Goal: Obtain resource: Obtain resource

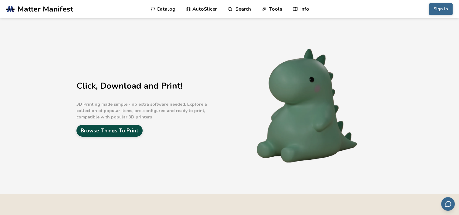
click at [138, 132] on link "Browse Things To Print" at bounding box center [109, 131] width 66 height 12
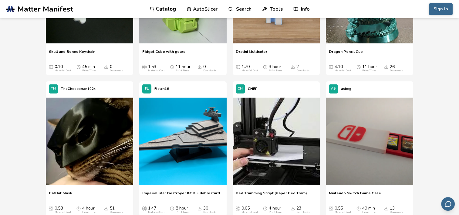
scroll to position [1546, 0]
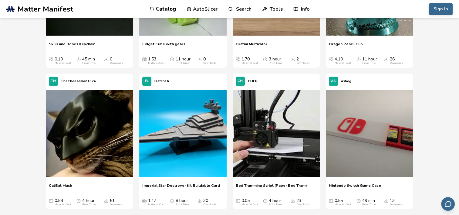
drag, startPoint x: 304, startPoint y: 130, endPoint x: 309, endPoint y: 143, distance: 13.3
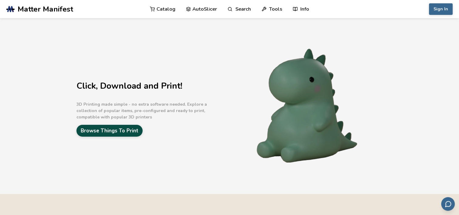
click at [94, 135] on link "Browse Things To Print" at bounding box center [109, 131] width 66 height 12
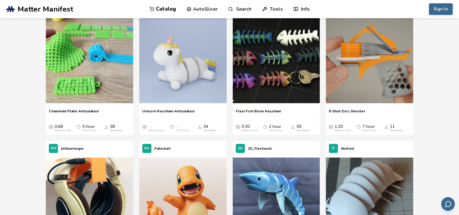
scroll to position [1759, 0]
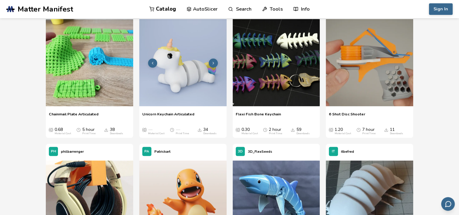
click at [195, 79] on img at bounding box center [182, 62] width 87 height 87
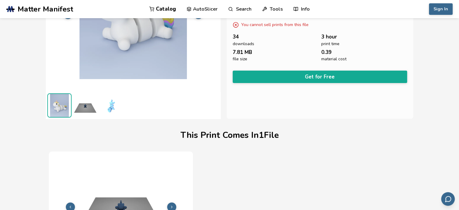
scroll to position [56, 0]
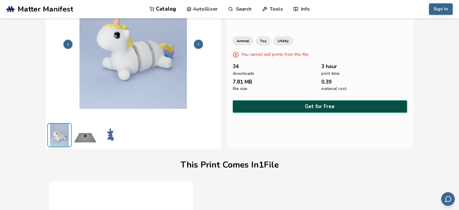
click at [283, 108] on button "Get for Free" at bounding box center [320, 106] width 174 height 12
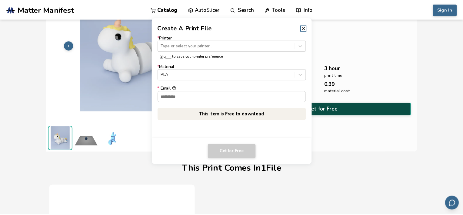
scroll to position [55, 0]
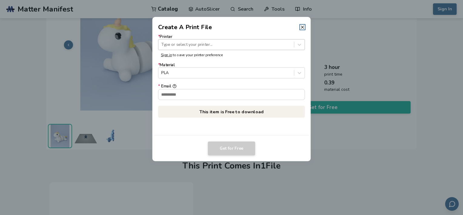
click at [252, 40] on div "Type or select your printer..." at bounding box center [231, 44] width 147 height 11
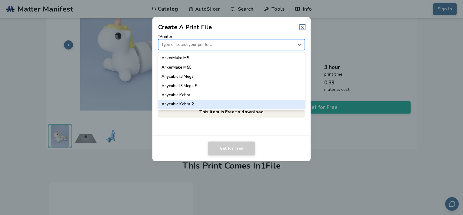
click at [222, 102] on div "Anycubic Kobra 2" at bounding box center [231, 104] width 147 height 9
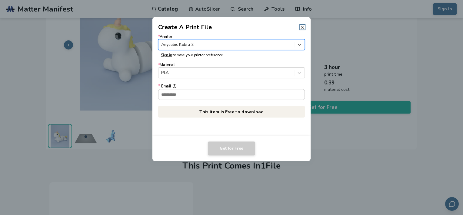
click at [249, 98] on input "* Email" at bounding box center [232, 94] width 146 height 10
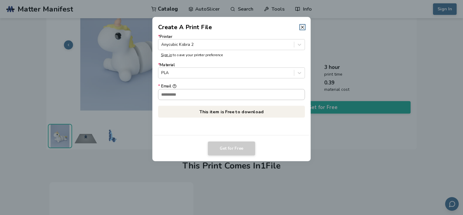
click at [237, 96] on input "* Email" at bounding box center [232, 94] width 146 height 10
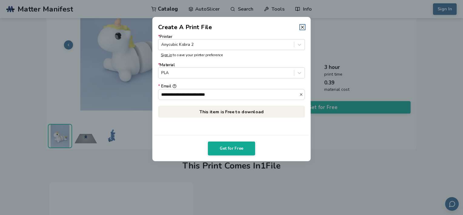
drag, startPoint x: 231, startPoint y: 93, endPoint x: 147, endPoint y: 93, distance: 84.6
click at [141, 93] on dialog "**********" at bounding box center [232, 107] width 440 height 204
type input "**********"
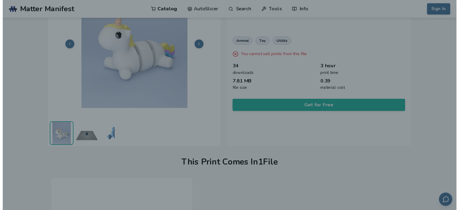
scroll to position [56, 0]
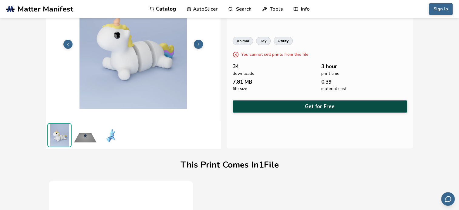
click at [275, 100] on button "Get for Free" at bounding box center [320, 106] width 174 height 12
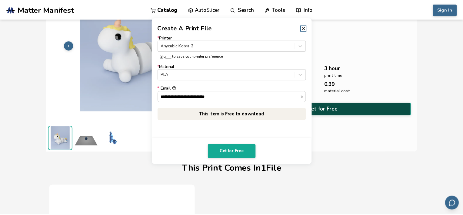
scroll to position [55, 0]
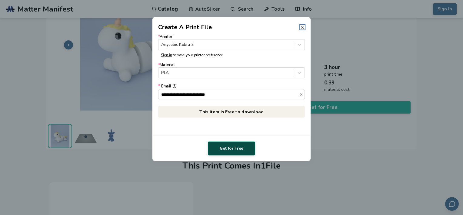
click at [236, 151] on button "Get for Free" at bounding box center [231, 148] width 47 height 14
drag, startPoint x: 200, startPoint y: 139, endPoint x: 211, endPoint y: 144, distance: 12.6
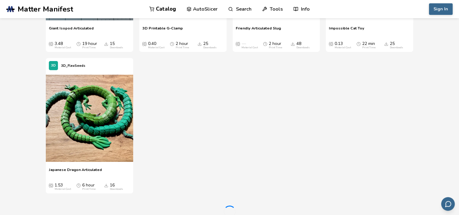
scroll to position [2130, 0]
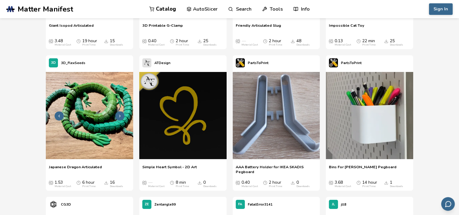
click at [79, 133] on img at bounding box center [89, 115] width 87 height 87
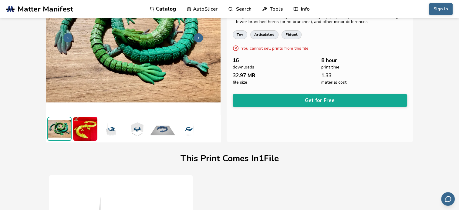
scroll to position [56, 0]
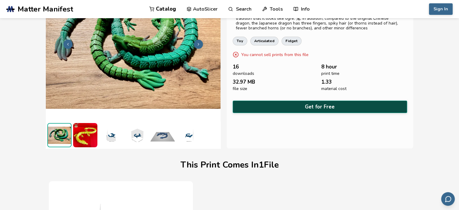
click at [287, 106] on button "Get for Free" at bounding box center [320, 107] width 174 height 12
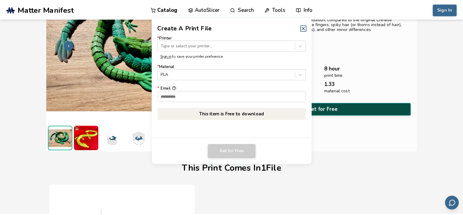
scroll to position [55, 0]
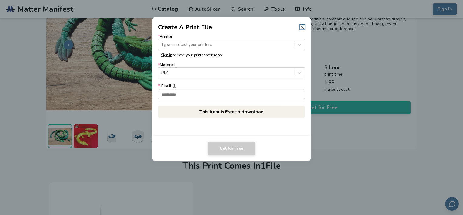
click at [303, 30] on header "Create A Print File" at bounding box center [232, 24] width 159 height 15
click at [450, 11] on dialog "Create A Print File * Printer Type or select your printer... Sign in to save yo…" at bounding box center [232, 107] width 440 height 204
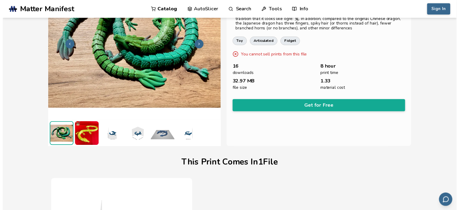
scroll to position [56, 0]
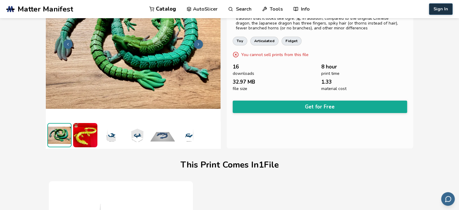
click at [438, 7] on button "Sign In" at bounding box center [441, 9] width 24 height 12
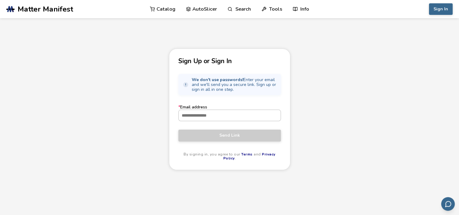
click at [231, 118] on input "* Email address" at bounding box center [230, 115] width 102 height 11
paste input "**********"
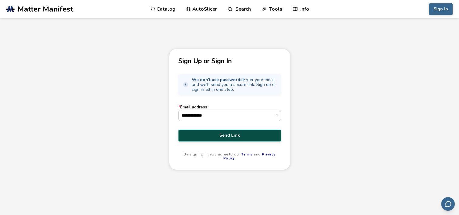
click at [240, 133] on span "Send Link" at bounding box center [229, 135] width 93 height 5
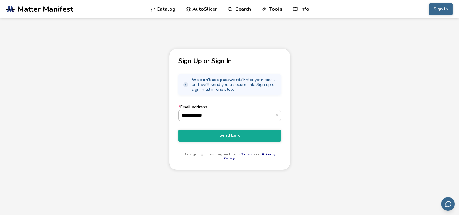
click at [228, 114] on input "**********" at bounding box center [227, 115] width 96 height 11
drag, startPoint x: 217, startPoint y: 114, endPoint x: 166, endPoint y: 112, distance: 51.0
click at [167, 112] on div "**********" at bounding box center [229, 148] width 459 height 198
type input "**********"
click at [178, 129] on button "Send Link" at bounding box center [229, 135] width 102 height 12
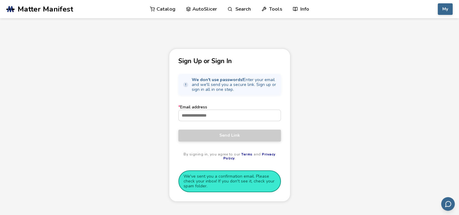
click at [159, 10] on link "Catalog" at bounding box center [162, 9] width 25 height 18
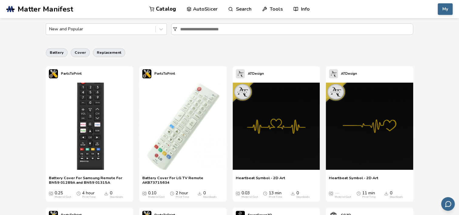
scroll to position [121, 0]
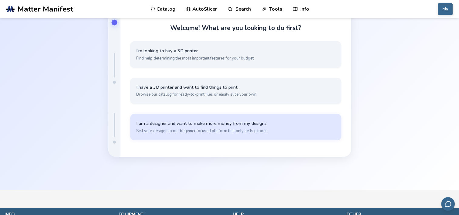
scroll to position [30, 0]
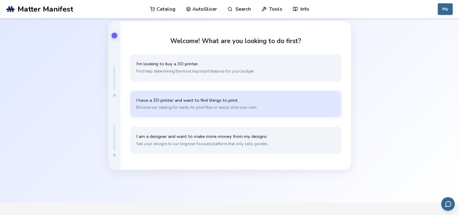
click at [233, 111] on button "I have a 3D printer and want to find things to print. Browse our catalog for re…" at bounding box center [235, 104] width 211 height 26
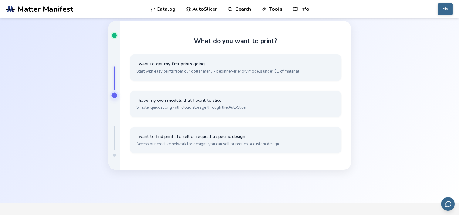
click at [162, 6] on link "Catalog" at bounding box center [162, 9] width 25 height 18
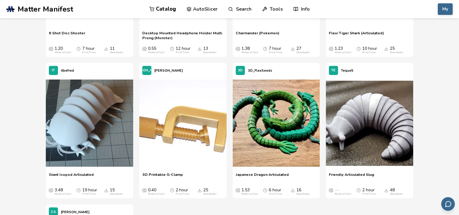
scroll to position [2001, 0]
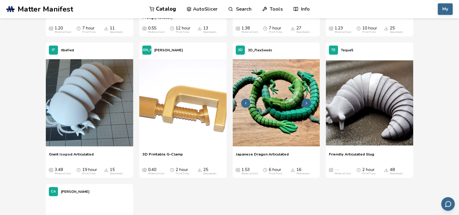
click at [250, 114] on img at bounding box center [276, 102] width 87 height 87
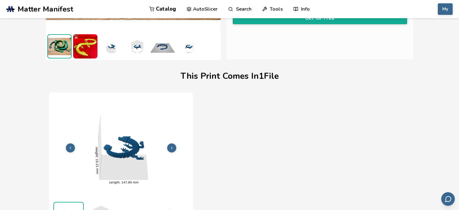
scroll to position [147, 0]
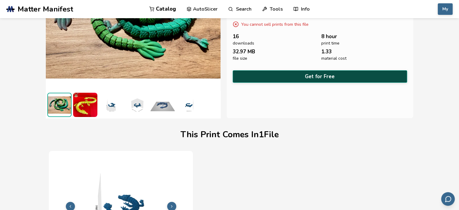
click at [315, 73] on button "Get for Free" at bounding box center [320, 76] width 174 height 12
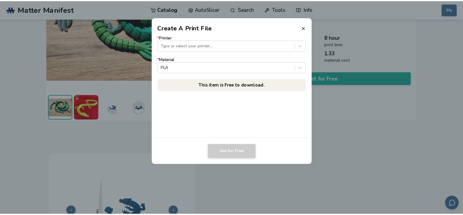
scroll to position [86, 0]
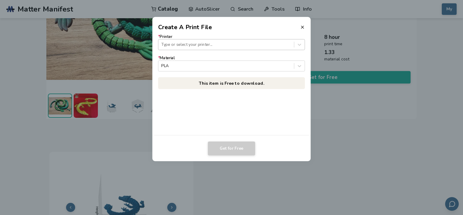
click at [237, 43] on div at bounding box center [226, 45] width 130 height 6
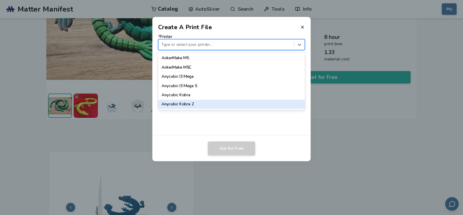
click at [221, 104] on div "Anycubic Kobra 2" at bounding box center [231, 104] width 147 height 9
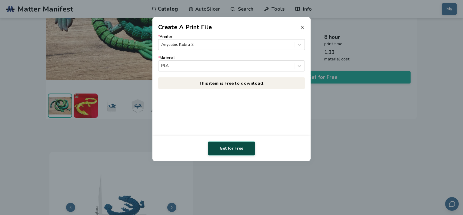
click at [229, 147] on button "Get for Free" at bounding box center [231, 148] width 47 height 14
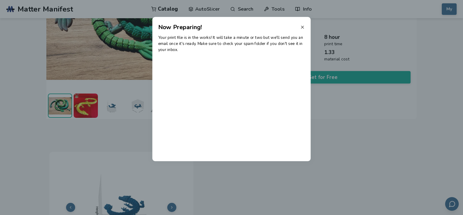
click at [304, 25] on icon at bounding box center [302, 27] width 5 height 5
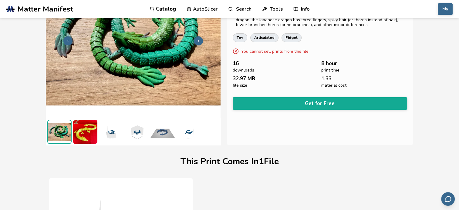
scroll to position [56, 0]
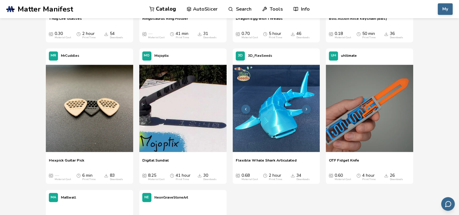
scroll to position [1128, 0]
